Goal: Information Seeking & Learning: Learn about a topic

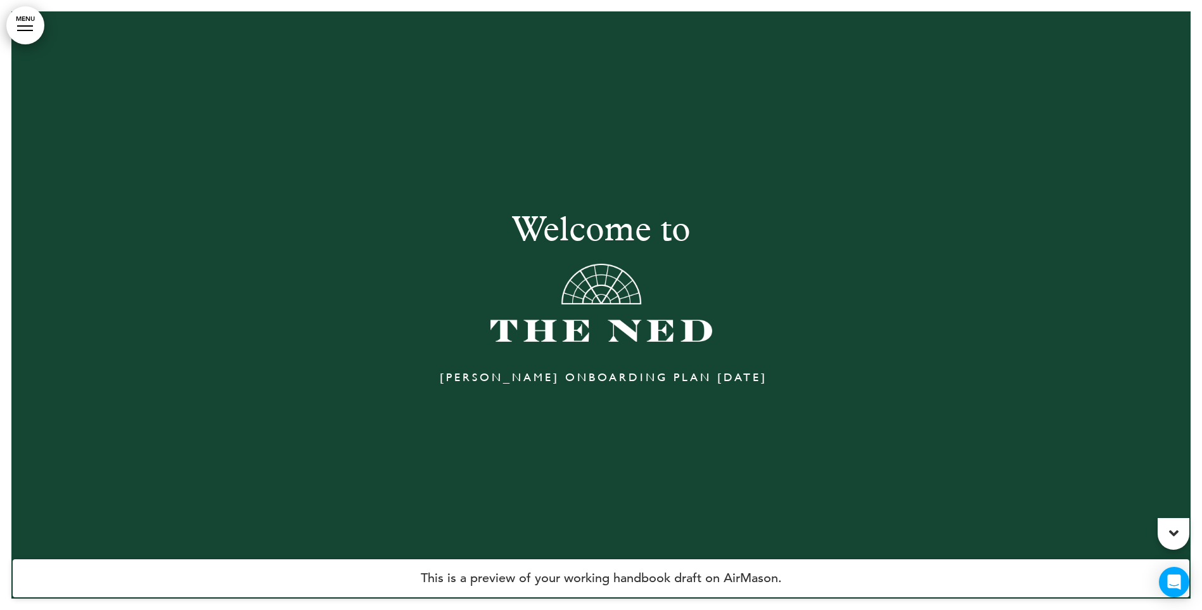
click at [554, 383] on h6 "[PERSON_NAME] ONBOARDING PLAN [DATE]" at bounding box center [601, 374] width 608 height 19
click at [507, 380] on span "[PERSON_NAME] ONBOARDING PLAN [DATE]" at bounding box center [604, 376] width 328 height 13
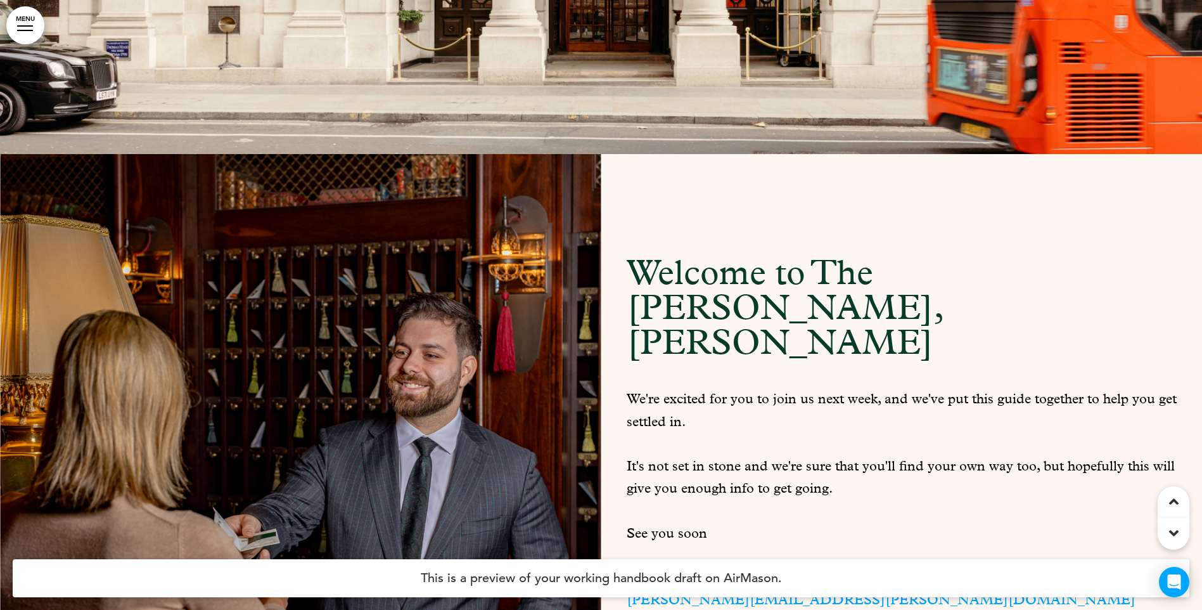
scroll to position [1268, 0]
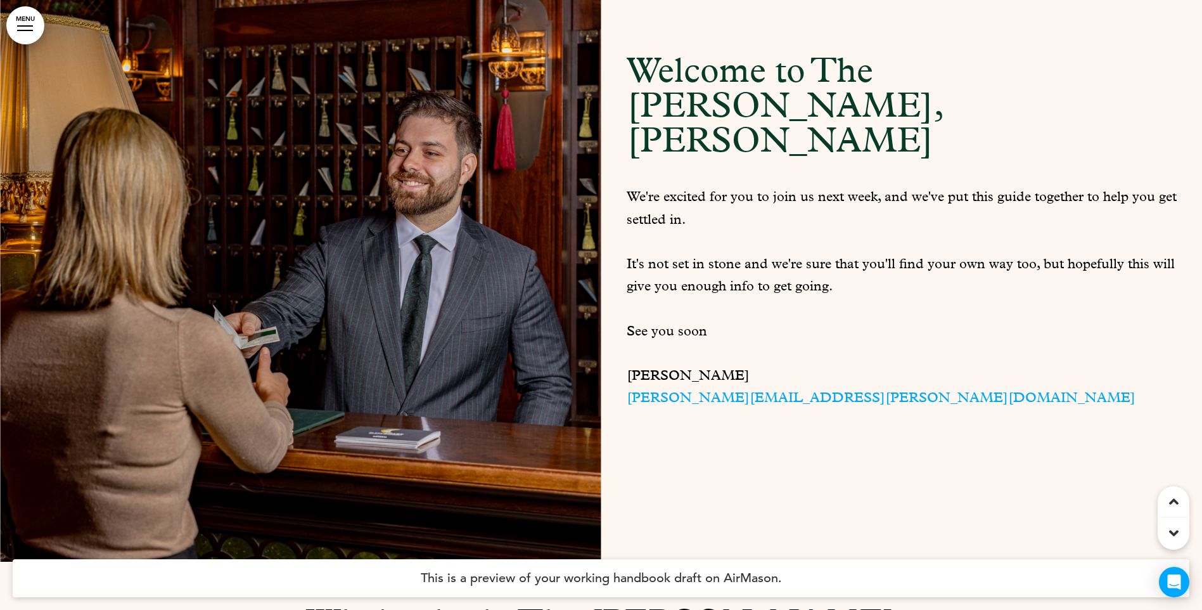
click at [691, 389] on p "[PERSON_NAME][EMAIL_ADDRESS][PERSON_NAME][DOMAIN_NAME]" at bounding box center [902, 400] width 551 height 22
click at [727, 366] on p "[PERSON_NAME]" at bounding box center [902, 377] width 551 height 22
click at [728, 366] on p "[PERSON_NAME]" at bounding box center [902, 377] width 551 height 22
click at [729, 366] on p "[PERSON_NAME]" at bounding box center [902, 377] width 551 height 22
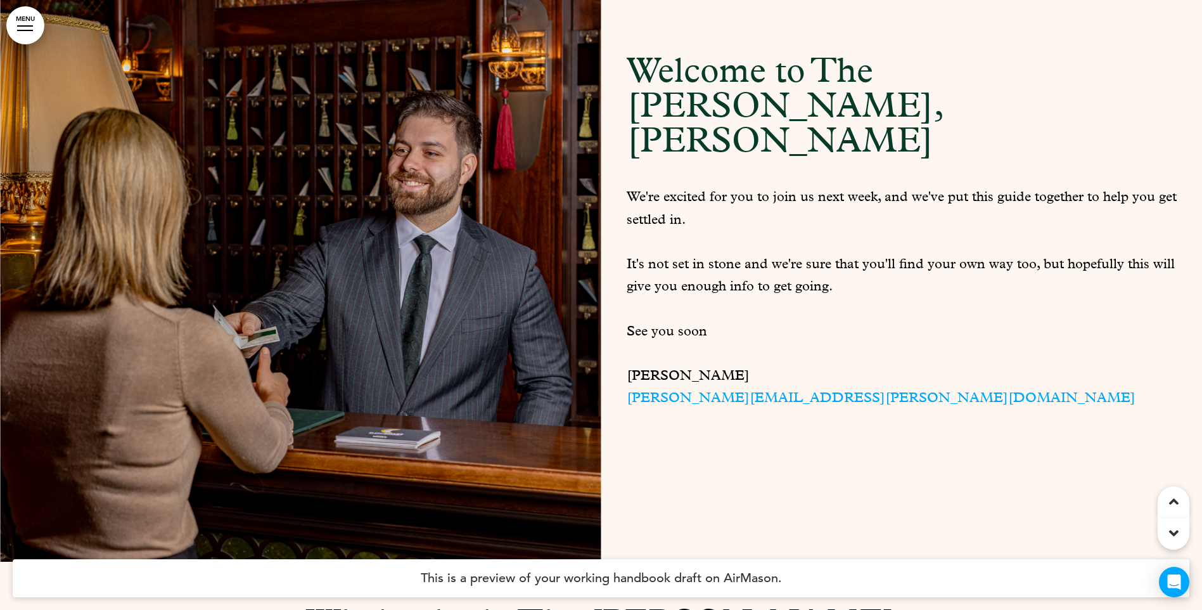
drag, startPoint x: 727, startPoint y: 334, endPoint x: 735, endPoint y: 328, distance: 9.9
click at [728, 366] on p "[PERSON_NAME]" at bounding box center [902, 377] width 551 height 22
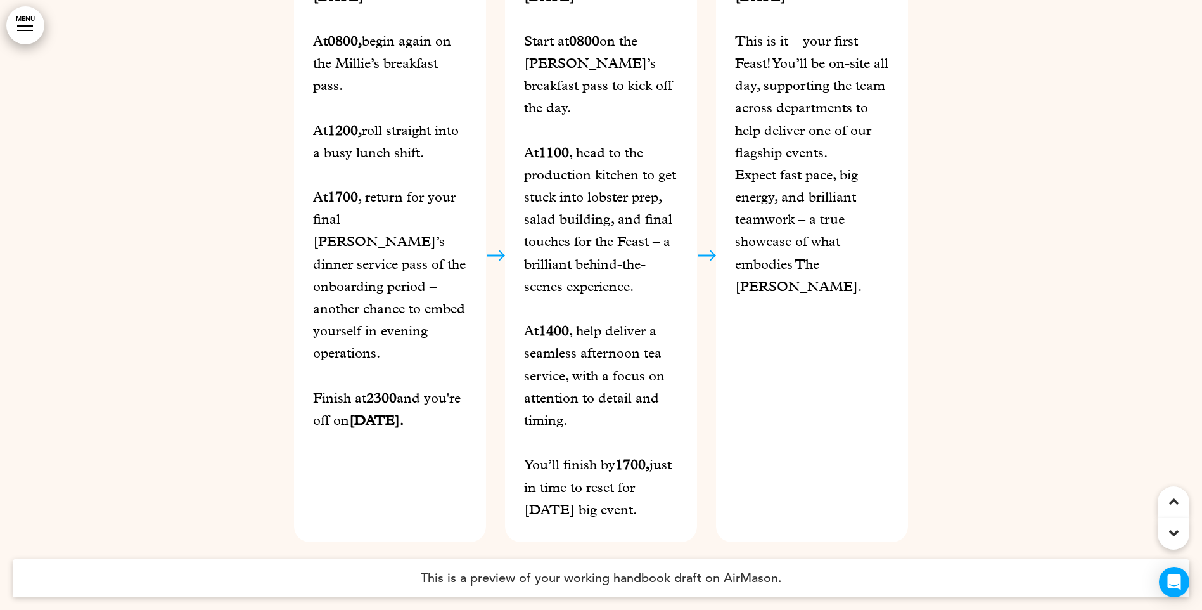
scroll to position [12043, 0]
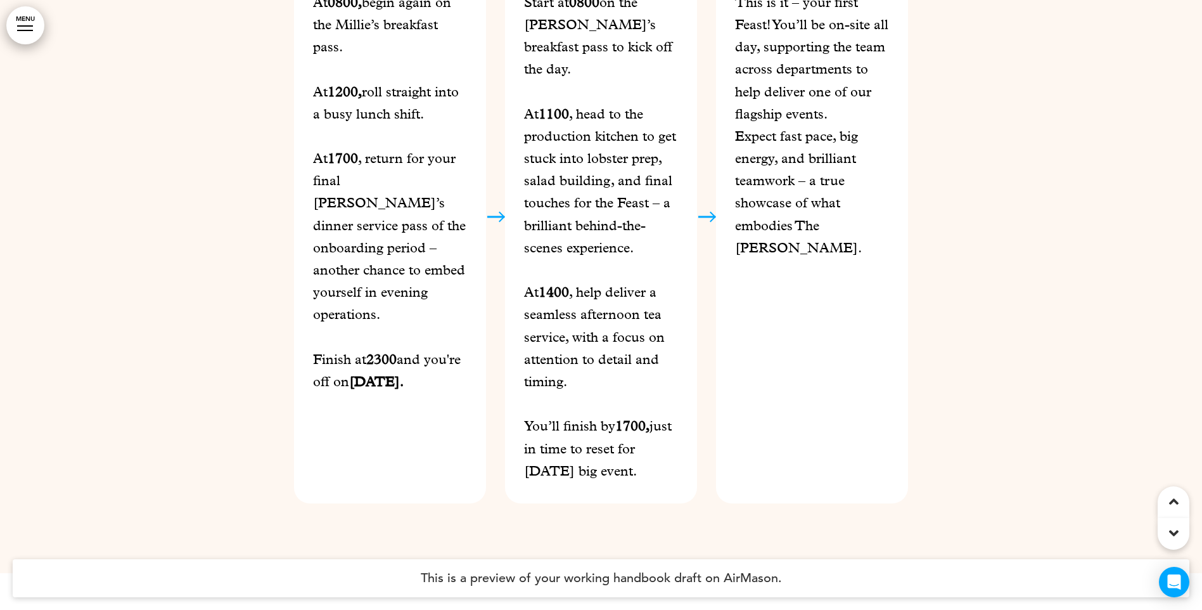
drag, startPoint x: 29, startPoint y: 283, endPoint x: 42, endPoint y: 273, distance: 17.6
